Goal: Task Accomplishment & Management: Manage account settings

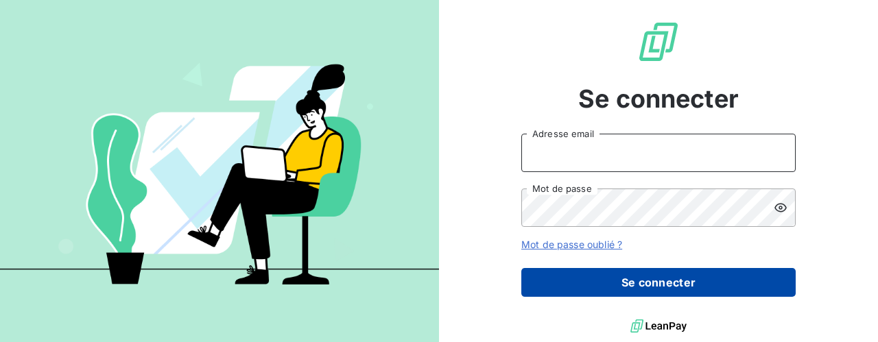
type input "[EMAIL_ADDRESS][DOMAIN_NAME]"
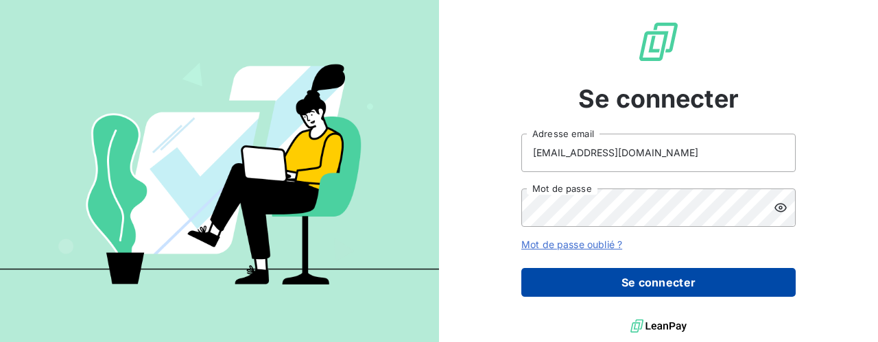
click at [679, 275] on button "Se connecter" at bounding box center [658, 282] width 274 height 29
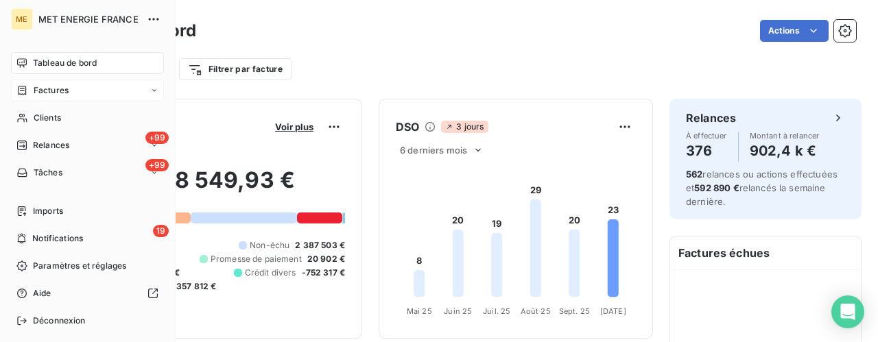
click at [73, 93] on div "Factures" at bounding box center [87, 91] width 153 height 22
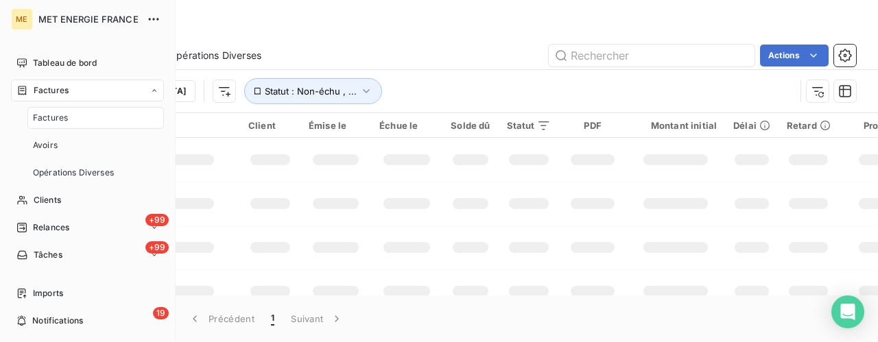
click at [55, 124] on div "Factures" at bounding box center [95, 118] width 137 height 22
click at [49, 220] on div "+99 Relances" at bounding box center [87, 228] width 153 height 22
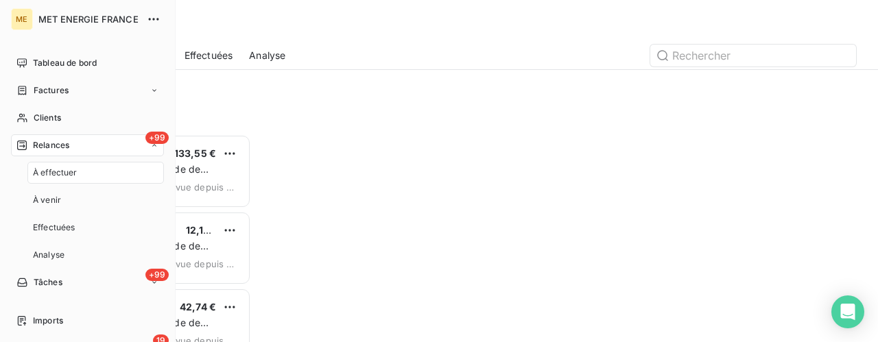
scroll to position [198, 174]
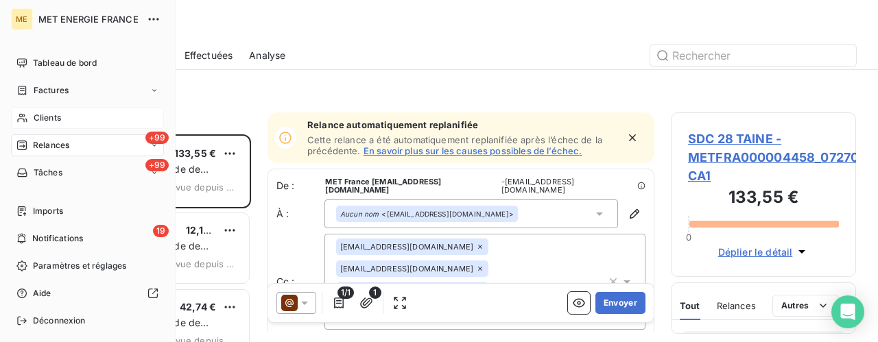
click at [75, 124] on div "Clients" at bounding box center [87, 118] width 153 height 22
